Goal: Use online tool/utility: Utilize a website feature to perform a specific function

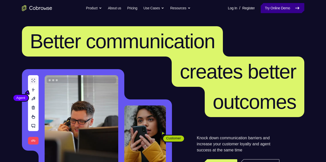
click at [280, 13] on link "Try Online Demo" at bounding box center [282, 8] width 43 height 10
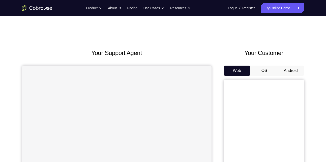
click at [293, 69] on button "Android" at bounding box center [290, 71] width 27 height 10
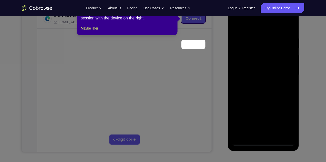
scroll to position [55, 0]
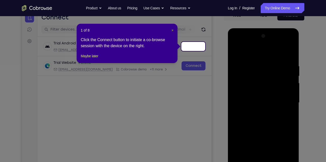
click at [173, 29] on span "×" at bounding box center [172, 30] width 2 height 4
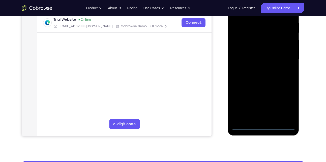
scroll to position [99, 0]
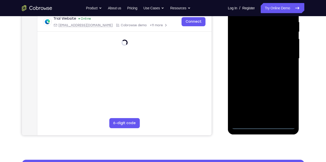
click at [264, 126] on div at bounding box center [263, 58] width 63 height 141
click at [289, 107] on div at bounding box center [263, 58] width 63 height 141
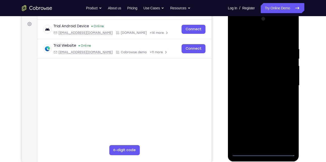
click at [256, 38] on div at bounding box center [263, 85] width 63 height 141
click at [239, 70] on div at bounding box center [263, 85] width 63 height 141
click at [258, 85] on div at bounding box center [263, 85] width 63 height 141
click at [253, 83] on div at bounding box center [263, 85] width 63 height 141
click at [253, 90] on div at bounding box center [263, 85] width 63 height 141
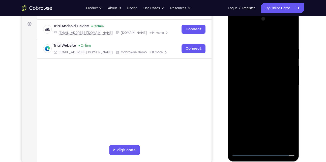
click at [281, 147] on div at bounding box center [263, 85] width 63 height 141
click at [284, 29] on div at bounding box center [263, 85] width 63 height 141
click at [243, 27] on div at bounding box center [263, 85] width 63 height 141
click at [284, 83] on div at bounding box center [263, 85] width 63 height 141
click at [258, 93] on div at bounding box center [263, 85] width 63 height 141
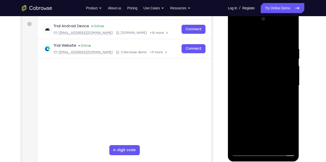
click at [260, 109] on div at bounding box center [263, 85] width 63 height 141
click at [257, 83] on div at bounding box center [263, 85] width 63 height 141
click at [261, 71] on div at bounding box center [263, 85] width 63 height 141
click at [258, 55] on div at bounding box center [263, 85] width 63 height 141
click at [259, 62] on div at bounding box center [263, 85] width 63 height 141
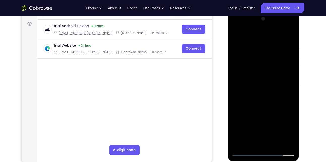
click at [258, 65] on div at bounding box center [263, 85] width 63 height 141
click at [262, 94] on div at bounding box center [263, 85] width 63 height 141
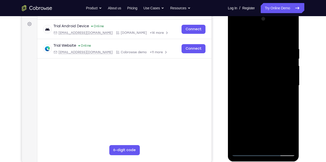
click at [266, 64] on div at bounding box center [263, 85] width 63 height 141
click at [261, 65] on div at bounding box center [263, 85] width 63 height 141
click at [253, 62] on div at bounding box center [263, 85] width 63 height 141
click at [282, 25] on div at bounding box center [263, 85] width 63 height 141
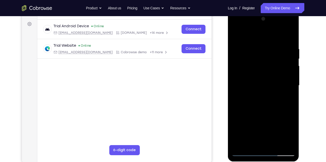
click at [241, 28] on div at bounding box center [263, 85] width 63 height 141
click at [283, 83] on div at bounding box center [263, 85] width 63 height 141
click at [257, 96] on div at bounding box center [263, 85] width 63 height 141
click at [262, 111] on div at bounding box center [263, 85] width 63 height 141
click at [260, 83] on div at bounding box center [263, 85] width 63 height 141
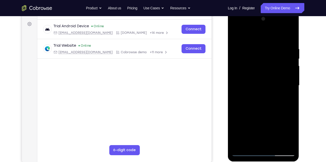
click at [258, 71] on div at bounding box center [263, 85] width 63 height 141
click at [256, 62] on div at bounding box center [263, 85] width 63 height 141
click at [268, 98] on div at bounding box center [263, 85] width 63 height 141
click at [260, 64] on div at bounding box center [263, 85] width 63 height 141
click at [263, 94] on div at bounding box center [263, 85] width 63 height 141
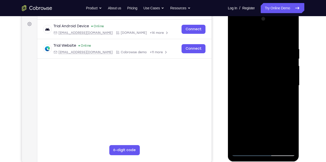
click at [236, 37] on div at bounding box center [263, 85] width 63 height 141
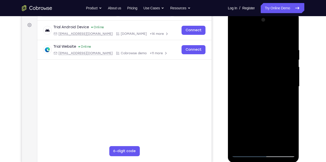
scroll to position [73, 0]
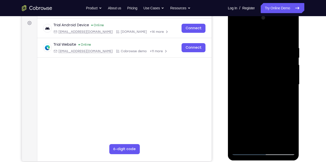
click at [283, 24] on div at bounding box center [263, 84] width 63 height 141
click at [259, 38] on div at bounding box center [263, 84] width 63 height 141
drag, startPoint x: 274, startPoint y: 91, endPoint x: 274, endPoint y: 82, distance: 9.8
click at [274, 82] on div at bounding box center [263, 84] width 63 height 141
drag, startPoint x: 274, startPoint y: 105, endPoint x: 282, endPoint y: 59, distance: 47.4
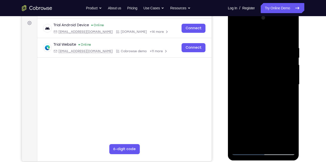
click at [282, 59] on div at bounding box center [263, 84] width 63 height 141
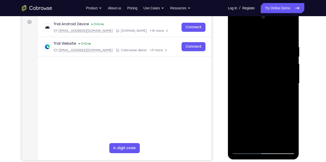
scroll to position [74, 0]
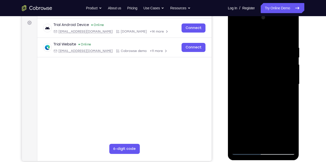
drag, startPoint x: 281, startPoint y: 101, endPoint x: 283, endPoint y: 36, distance: 64.3
click at [283, 36] on div at bounding box center [263, 84] width 63 height 141
drag, startPoint x: 268, startPoint y: 121, endPoint x: 275, endPoint y: 52, distance: 69.1
click at [275, 52] on div at bounding box center [263, 84] width 63 height 141
drag, startPoint x: 262, startPoint y: 112, endPoint x: 276, endPoint y: 27, distance: 86.5
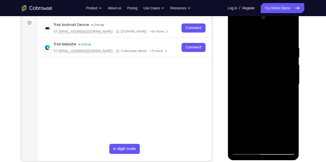
click at [276, 27] on div at bounding box center [263, 84] width 63 height 141
drag, startPoint x: 267, startPoint y: 131, endPoint x: 267, endPoint y: 100, distance: 30.5
click at [267, 100] on div at bounding box center [263, 84] width 63 height 141
drag, startPoint x: 263, startPoint y: 114, endPoint x: 267, endPoint y: 86, distance: 28.5
click at [267, 86] on div at bounding box center [263, 84] width 63 height 141
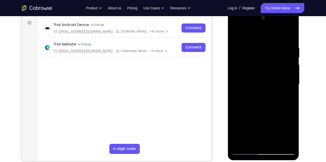
drag, startPoint x: 260, startPoint y: 102, endPoint x: 274, endPoint y: 35, distance: 67.7
click at [274, 35] on div at bounding box center [263, 84] width 63 height 141
drag, startPoint x: 264, startPoint y: 115, endPoint x: 278, endPoint y: 27, distance: 88.8
click at [278, 27] on div at bounding box center [263, 84] width 63 height 141
drag, startPoint x: 263, startPoint y: 101, endPoint x: 278, endPoint y: 25, distance: 77.2
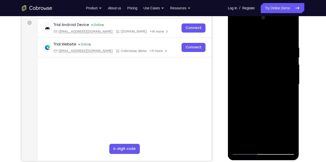
click at [278, 25] on div at bounding box center [263, 84] width 63 height 141
drag, startPoint x: 264, startPoint y: 114, endPoint x: 282, endPoint y: 35, distance: 81.5
click at [282, 35] on div at bounding box center [263, 84] width 63 height 141
drag, startPoint x: 263, startPoint y: 118, endPoint x: 265, endPoint y: 86, distance: 32.3
click at [265, 86] on div at bounding box center [263, 84] width 63 height 141
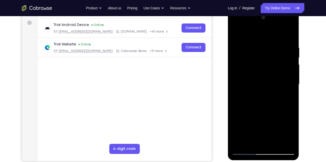
drag, startPoint x: 262, startPoint y: 114, endPoint x: 266, endPoint y: 80, distance: 35.0
click at [266, 80] on div at bounding box center [263, 84] width 63 height 141
drag, startPoint x: 264, startPoint y: 95, endPoint x: 277, endPoint y: 35, distance: 62.3
click at [277, 35] on div at bounding box center [263, 84] width 63 height 141
drag, startPoint x: 260, startPoint y: 122, endPoint x: 275, endPoint y: 32, distance: 91.0
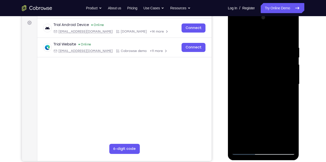
click at [275, 32] on div at bounding box center [263, 84] width 63 height 141
drag, startPoint x: 263, startPoint y: 128, endPoint x: 281, endPoint y: 29, distance: 100.7
click at [281, 29] on div at bounding box center [263, 84] width 63 height 141
drag, startPoint x: 253, startPoint y: 116, endPoint x: 277, endPoint y: 34, distance: 85.7
click at [277, 34] on div at bounding box center [263, 84] width 63 height 141
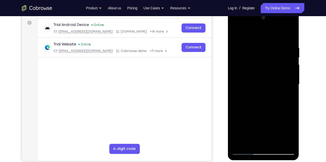
drag, startPoint x: 265, startPoint y: 121, endPoint x: 275, endPoint y: 26, distance: 95.0
click at [275, 26] on div at bounding box center [263, 84] width 63 height 141
drag, startPoint x: 271, startPoint y: 117, endPoint x: 275, endPoint y: 68, distance: 49.3
click at [275, 68] on div at bounding box center [263, 84] width 63 height 141
drag, startPoint x: 262, startPoint y: 113, endPoint x: 272, endPoint y: 36, distance: 77.7
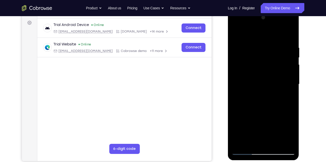
click at [272, 36] on div at bounding box center [263, 84] width 63 height 141
drag, startPoint x: 258, startPoint y: 112, endPoint x: 265, endPoint y: 81, distance: 32.1
click at [265, 81] on div at bounding box center [263, 84] width 63 height 141
drag, startPoint x: 260, startPoint y: 109, endPoint x: 263, endPoint y: 60, distance: 48.7
click at [263, 60] on div at bounding box center [263, 84] width 63 height 141
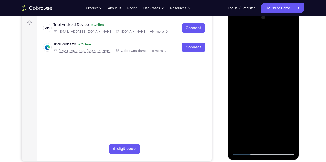
drag, startPoint x: 264, startPoint y: 115, endPoint x: 272, endPoint y: 26, distance: 89.3
click at [272, 26] on div at bounding box center [263, 84] width 63 height 141
drag, startPoint x: 259, startPoint y: 108, endPoint x: 277, endPoint y: 36, distance: 74.4
click at [277, 36] on div at bounding box center [263, 84] width 63 height 141
drag, startPoint x: 267, startPoint y: 125, endPoint x: 276, endPoint y: 40, distance: 85.4
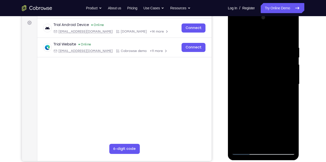
click at [276, 40] on div at bounding box center [263, 84] width 63 height 141
drag, startPoint x: 263, startPoint y: 134, endPoint x: 277, endPoint y: 51, distance: 83.8
click at [277, 51] on div at bounding box center [263, 84] width 63 height 141
drag, startPoint x: 260, startPoint y: 119, endPoint x: 283, endPoint y: 37, distance: 85.0
click at [283, 37] on div at bounding box center [263, 84] width 63 height 141
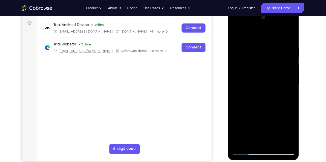
drag, startPoint x: 259, startPoint y: 117, endPoint x: 274, endPoint y: 39, distance: 79.2
click at [274, 39] on div at bounding box center [263, 84] width 63 height 141
drag, startPoint x: 256, startPoint y: 116, endPoint x: 269, endPoint y: 45, distance: 72.3
click at [269, 45] on div at bounding box center [263, 84] width 63 height 141
drag, startPoint x: 265, startPoint y: 116, endPoint x: 262, endPoint y: 69, distance: 47.4
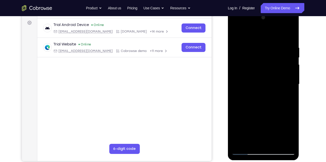
click at [262, 69] on div at bounding box center [263, 84] width 63 height 141
drag, startPoint x: 262, startPoint y: 69, endPoint x: 263, endPoint y: 117, distance: 48.6
click at [263, 117] on div at bounding box center [263, 84] width 63 height 141
click at [264, 53] on div at bounding box center [263, 84] width 63 height 141
click at [241, 38] on div at bounding box center [263, 84] width 63 height 141
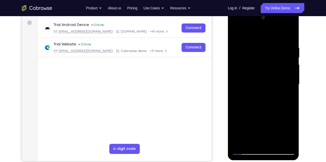
drag, startPoint x: 270, startPoint y: 101, endPoint x: 275, endPoint y: 27, distance: 73.7
click at [275, 27] on div at bounding box center [263, 84] width 63 height 141
drag, startPoint x: 263, startPoint y: 124, endPoint x: 271, endPoint y: 42, distance: 82.5
click at [271, 42] on div at bounding box center [263, 84] width 63 height 141
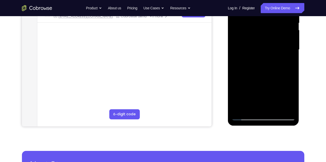
scroll to position [108, 0]
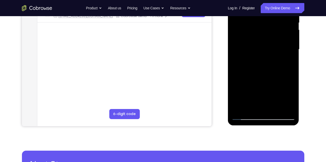
drag, startPoint x: 273, startPoint y: 86, endPoint x: 273, endPoint y: 61, distance: 25.2
click at [273, 61] on div at bounding box center [263, 49] width 63 height 141
drag, startPoint x: 267, startPoint y: 87, endPoint x: 271, endPoint y: 69, distance: 17.9
click at [271, 69] on div at bounding box center [263, 49] width 63 height 141
drag, startPoint x: 254, startPoint y: 83, endPoint x: 265, endPoint y: 18, distance: 66.0
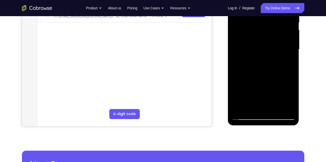
click at [265, 18] on div at bounding box center [263, 49] width 63 height 141
drag, startPoint x: 260, startPoint y: 86, endPoint x: 264, endPoint y: 21, distance: 65.2
click at [264, 21] on div at bounding box center [263, 49] width 63 height 141
drag, startPoint x: 260, startPoint y: 91, endPoint x: 260, endPoint y: 65, distance: 26.2
click at [260, 65] on div at bounding box center [263, 49] width 63 height 141
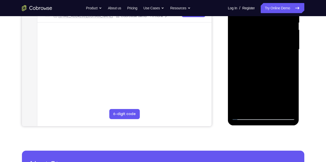
drag, startPoint x: 261, startPoint y: 81, endPoint x: 264, endPoint y: 30, distance: 51.5
click at [264, 30] on div at bounding box center [263, 49] width 63 height 141
drag, startPoint x: 260, startPoint y: 97, endPoint x: 272, endPoint y: 35, distance: 62.4
click at [272, 35] on div at bounding box center [263, 49] width 63 height 141
click at [265, 28] on div at bounding box center [263, 49] width 63 height 141
